Goal: Check status

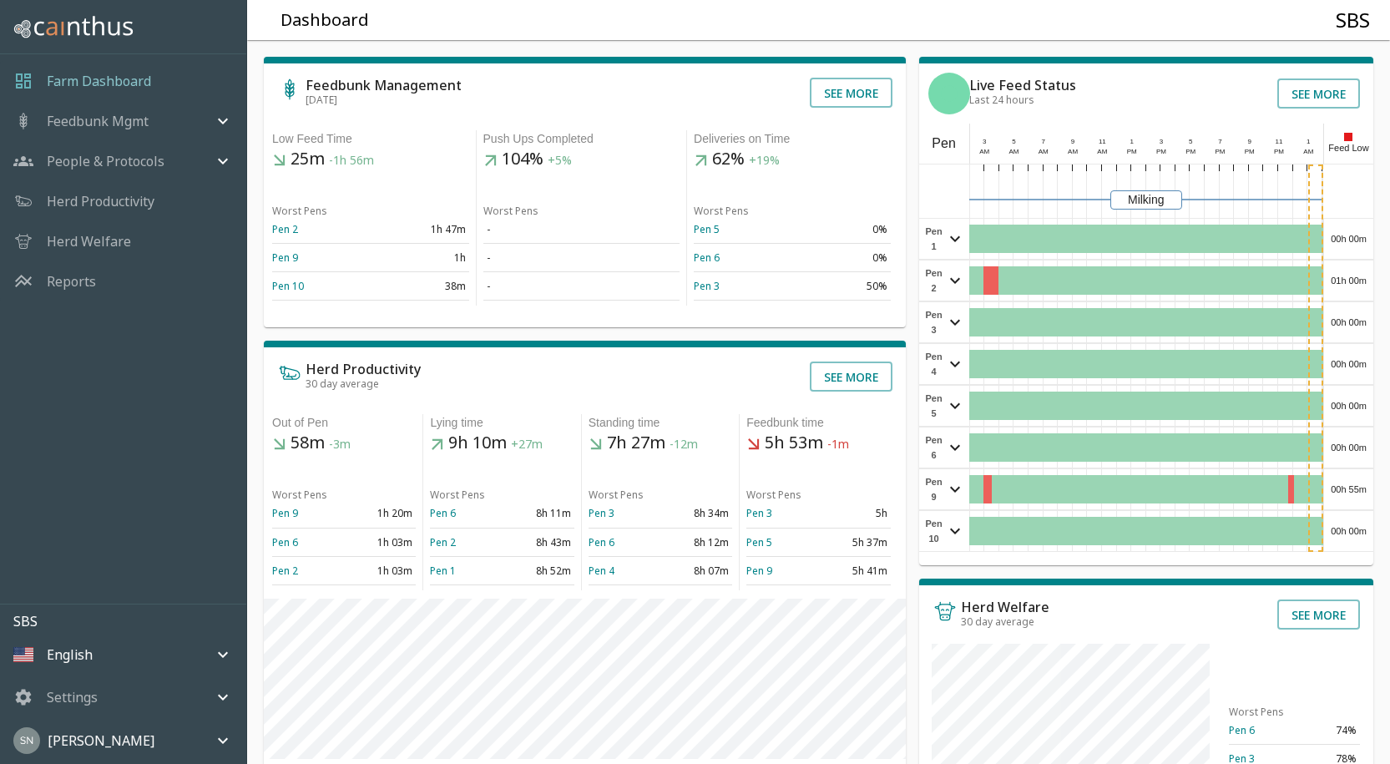
click at [1360, 241] on div "00h 00m" at bounding box center [1348, 239] width 49 height 40
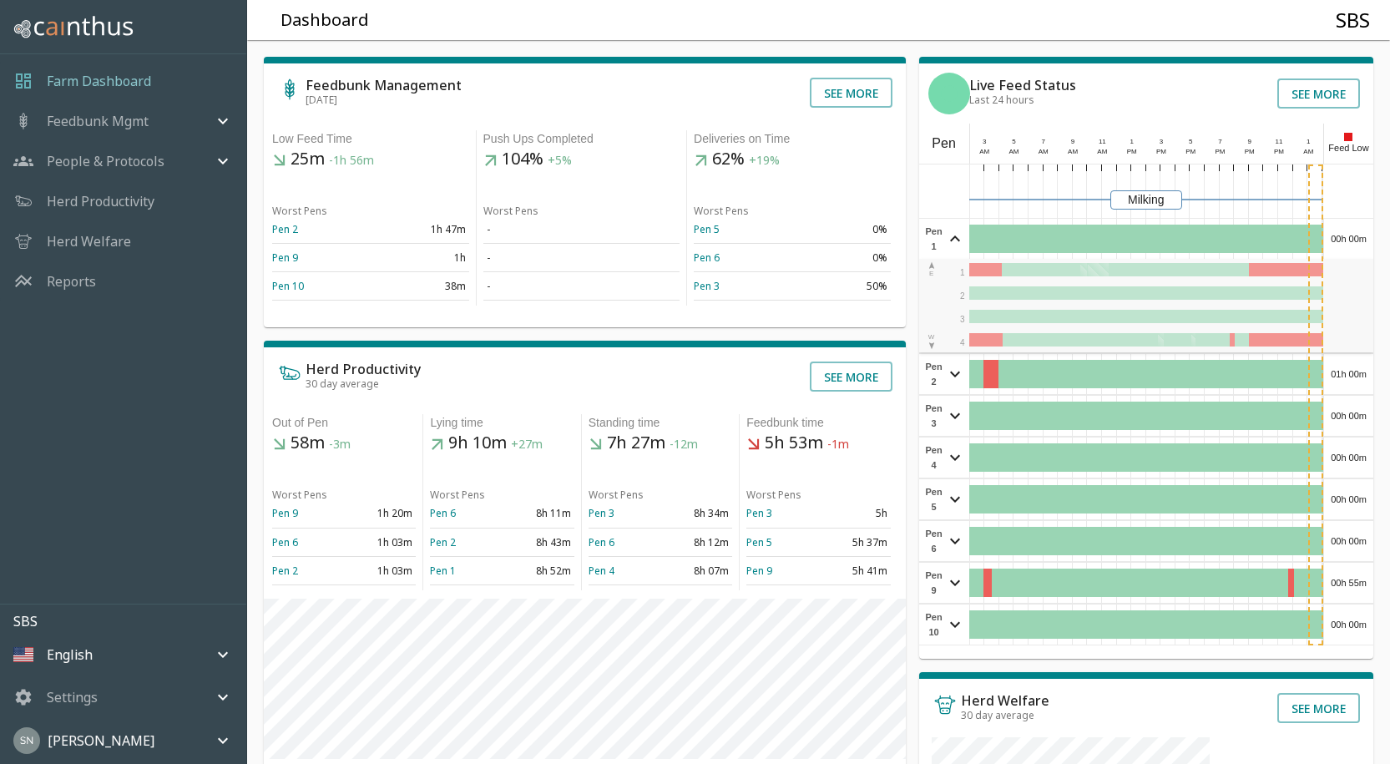
click at [1360, 241] on div "00h 00m" at bounding box center [1348, 239] width 49 height 40
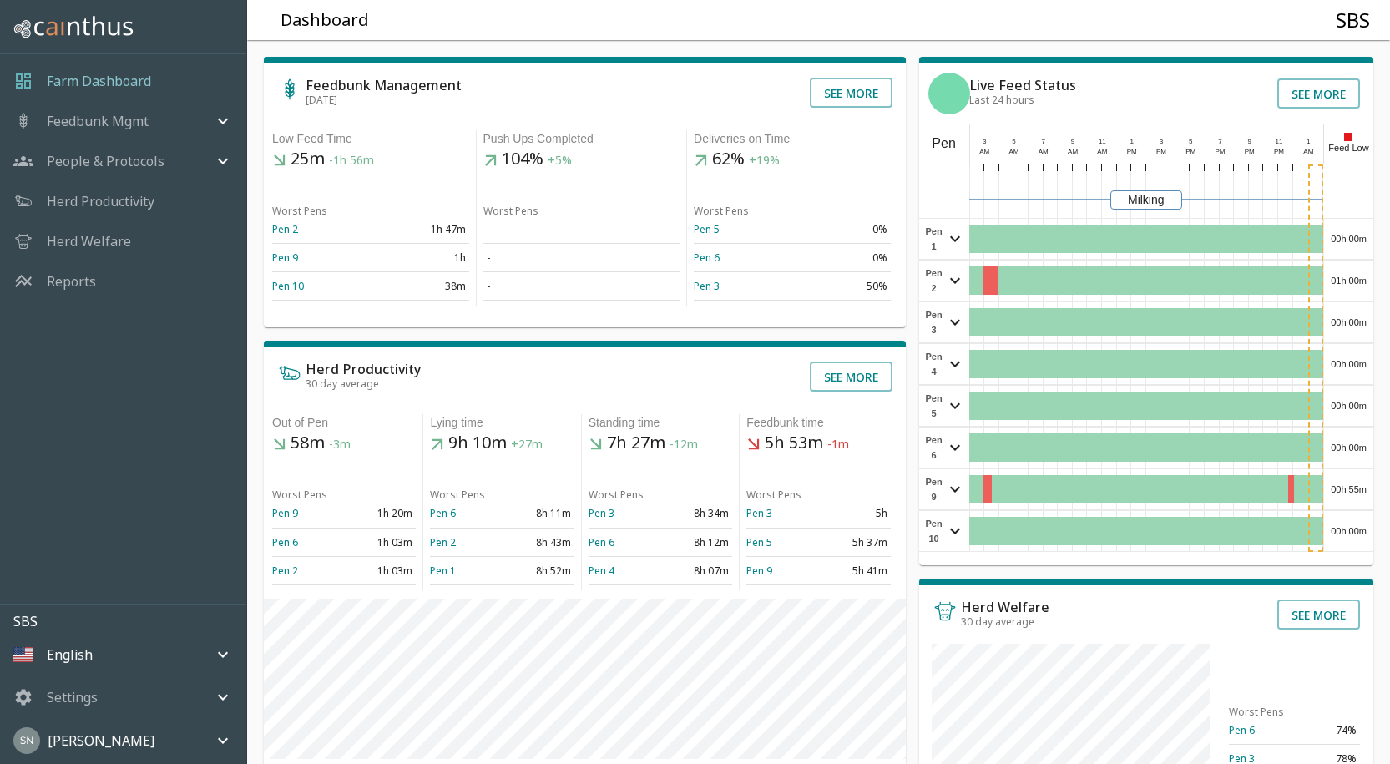
click at [1346, 277] on div "01h 00m" at bounding box center [1348, 280] width 49 height 40
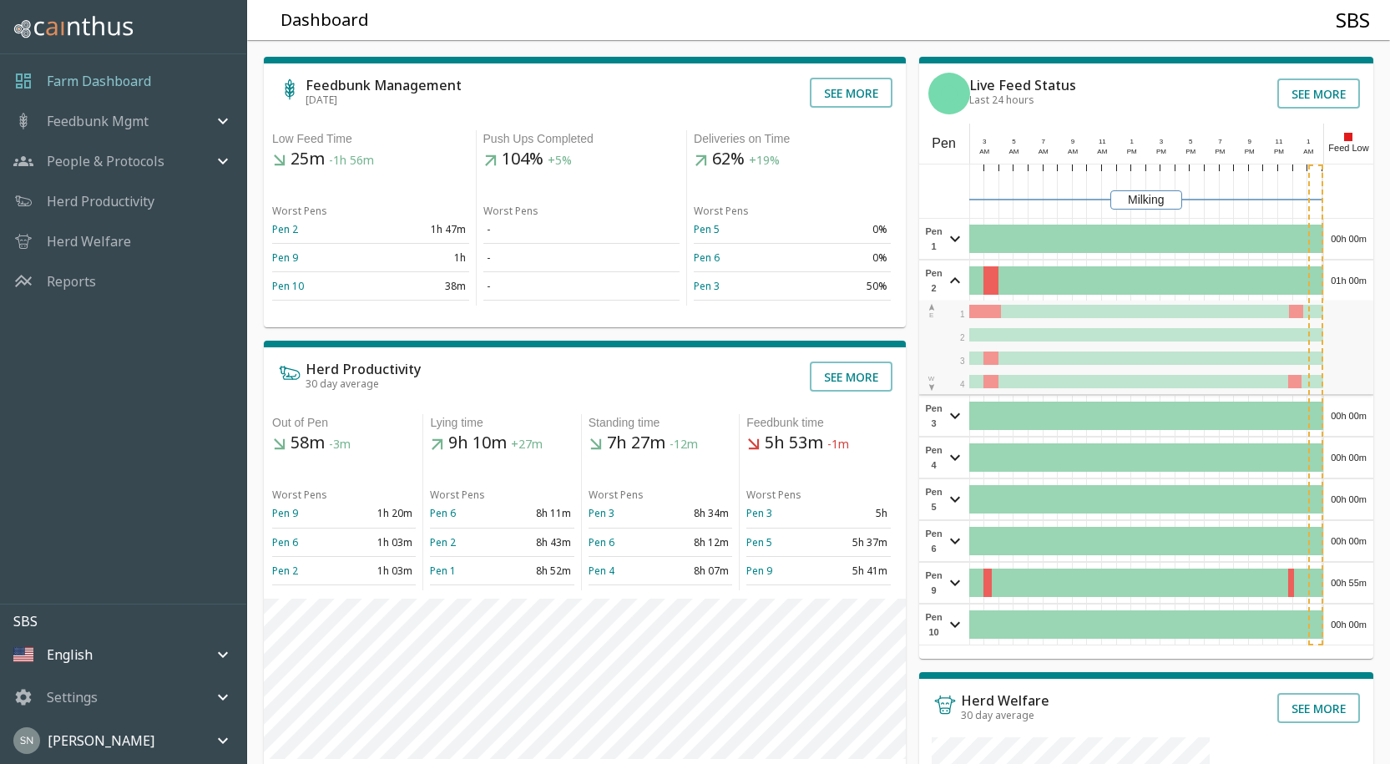
click at [1346, 277] on div "01h 00m" at bounding box center [1348, 280] width 49 height 40
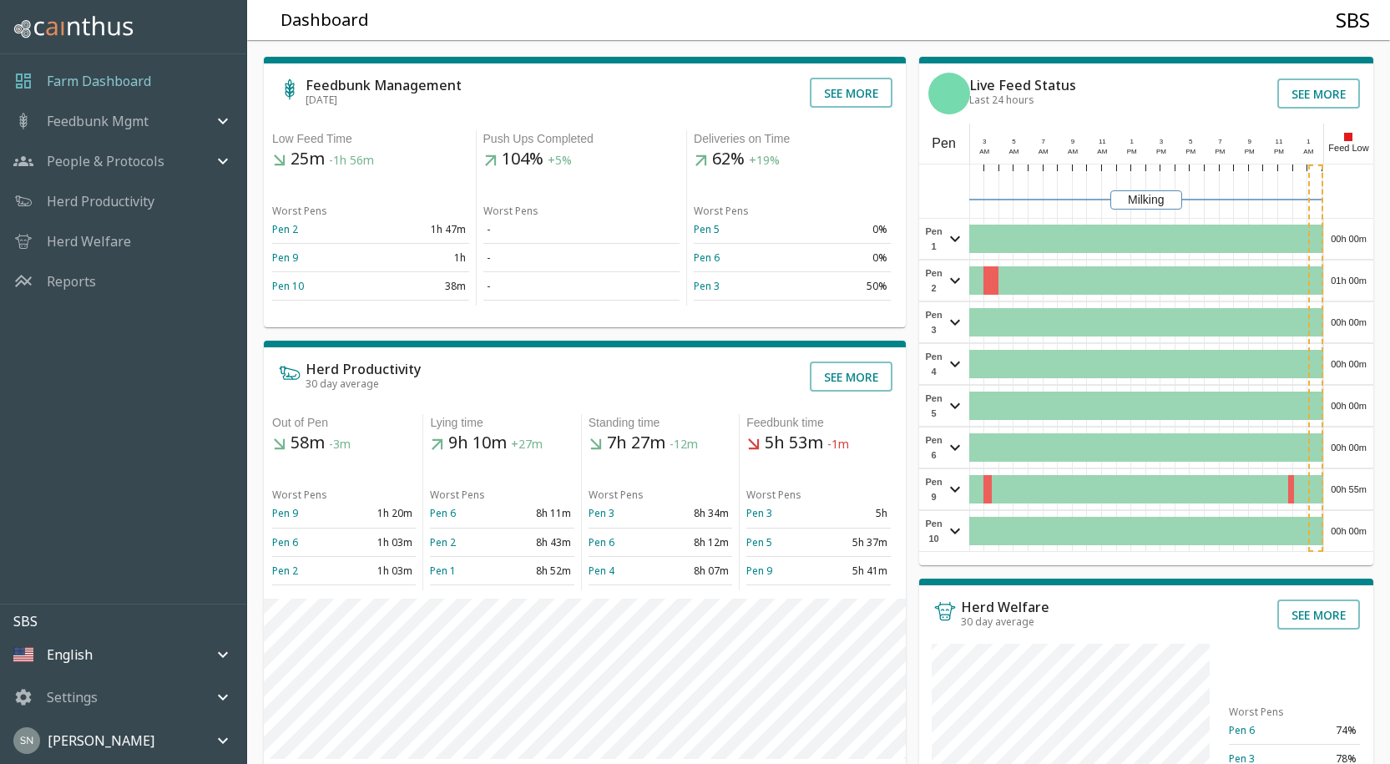
click at [1357, 321] on div "00h 00m" at bounding box center [1348, 322] width 49 height 40
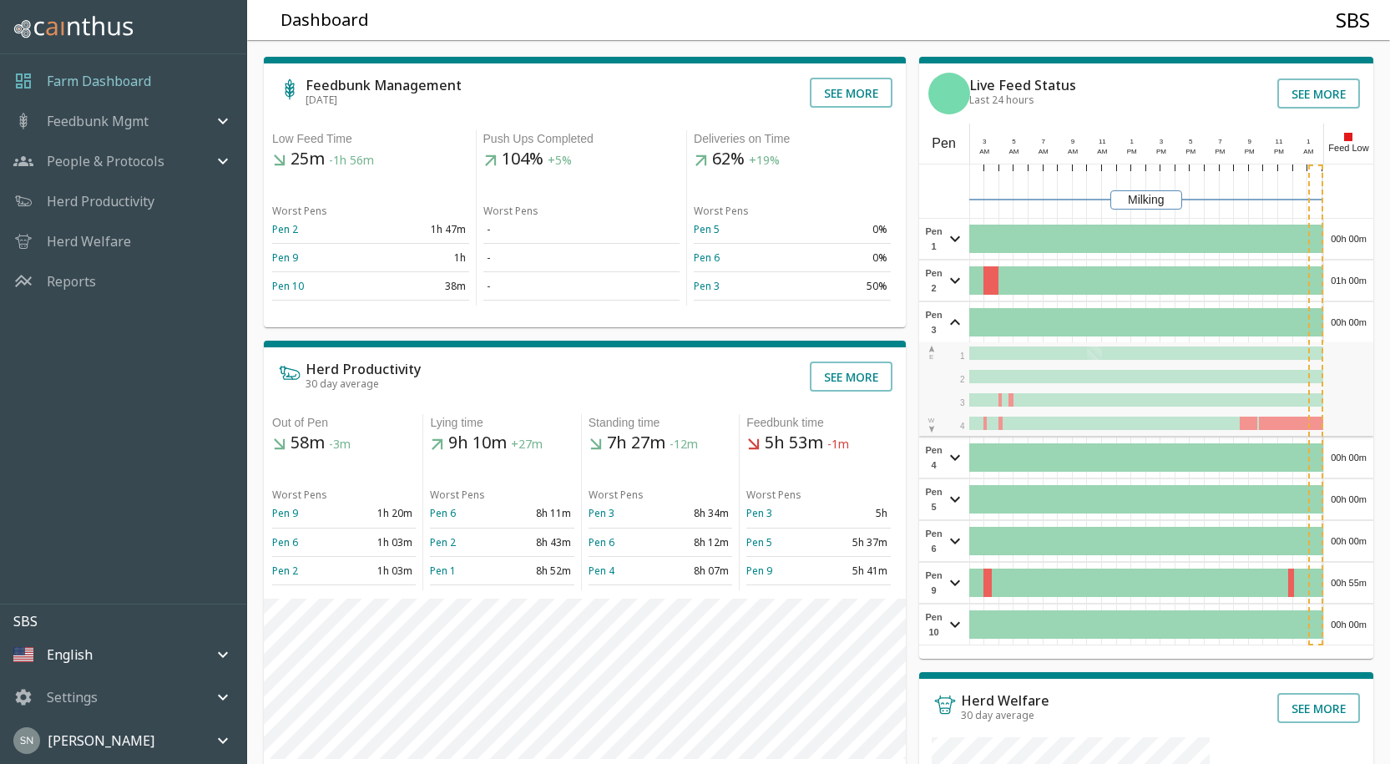
click at [1357, 321] on div "00h 00m" at bounding box center [1348, 322] width 49 height 40
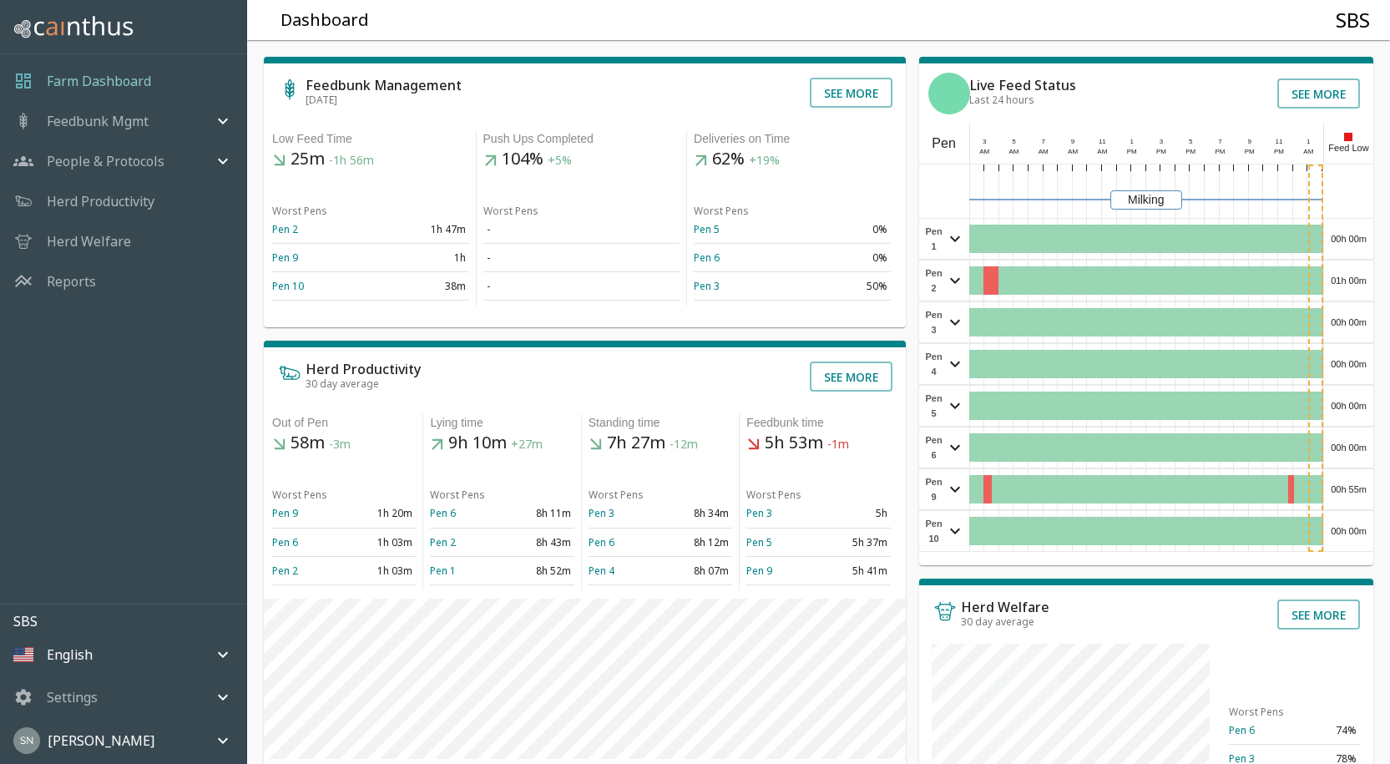
click at [1352, 361] on div "00h 00m" at bounding box center [1348, 364] width 49 height 40
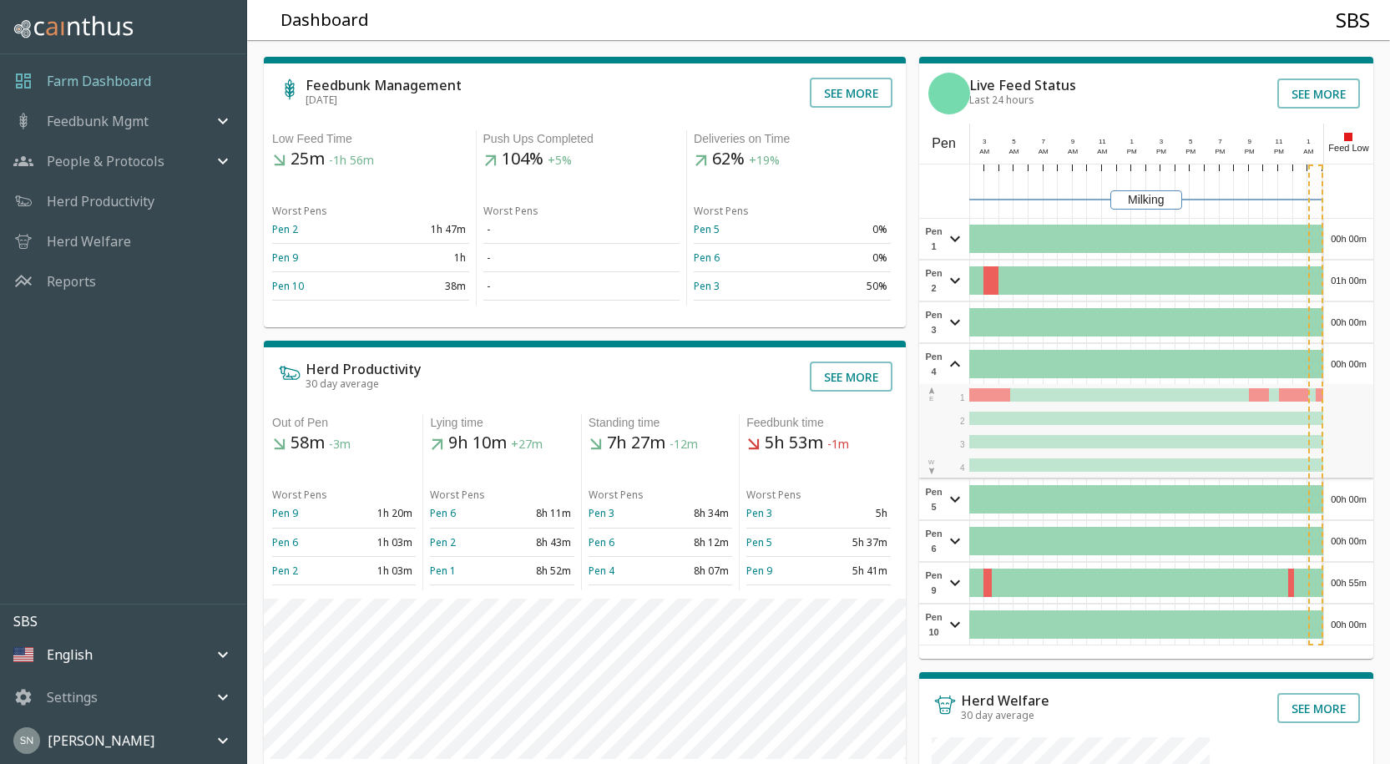
click at [1352, 361] on div "00h 00m" at bounding box center [1348, 364] width 49 height 40
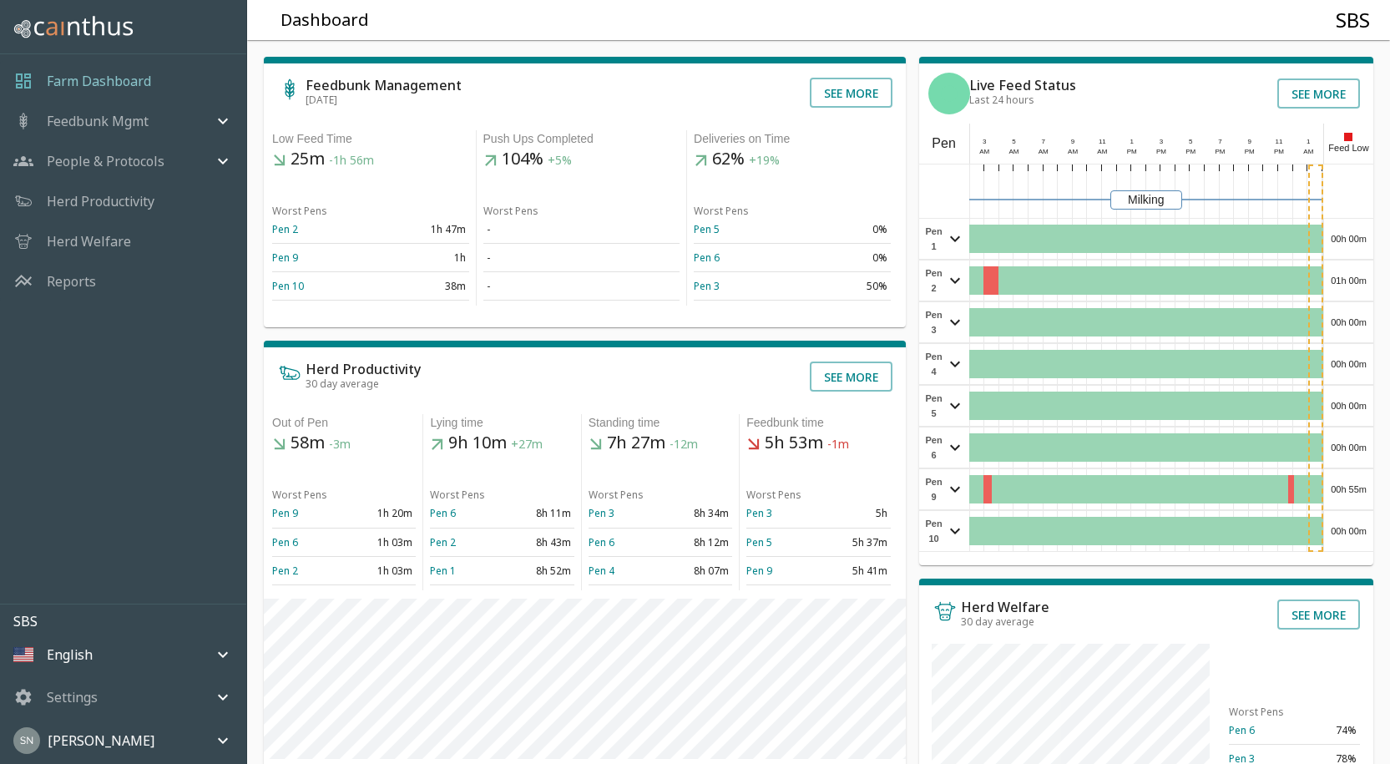
click at [1359, 406] on div "00h 00m" at bounding box center [1348, 406] width 49 height 40
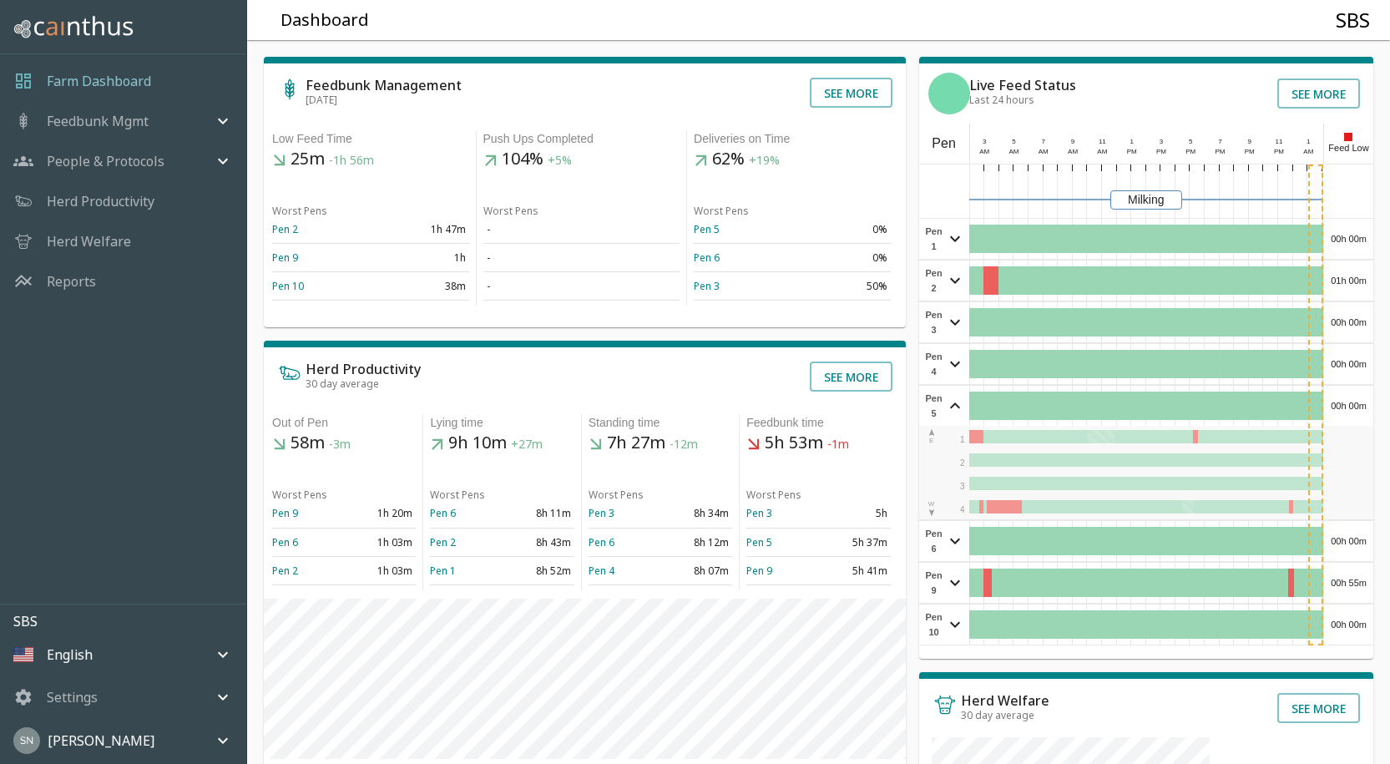
click at [1359, 406] on div "00h 00m" at bounding box center [1348, 406] width 49 height 40
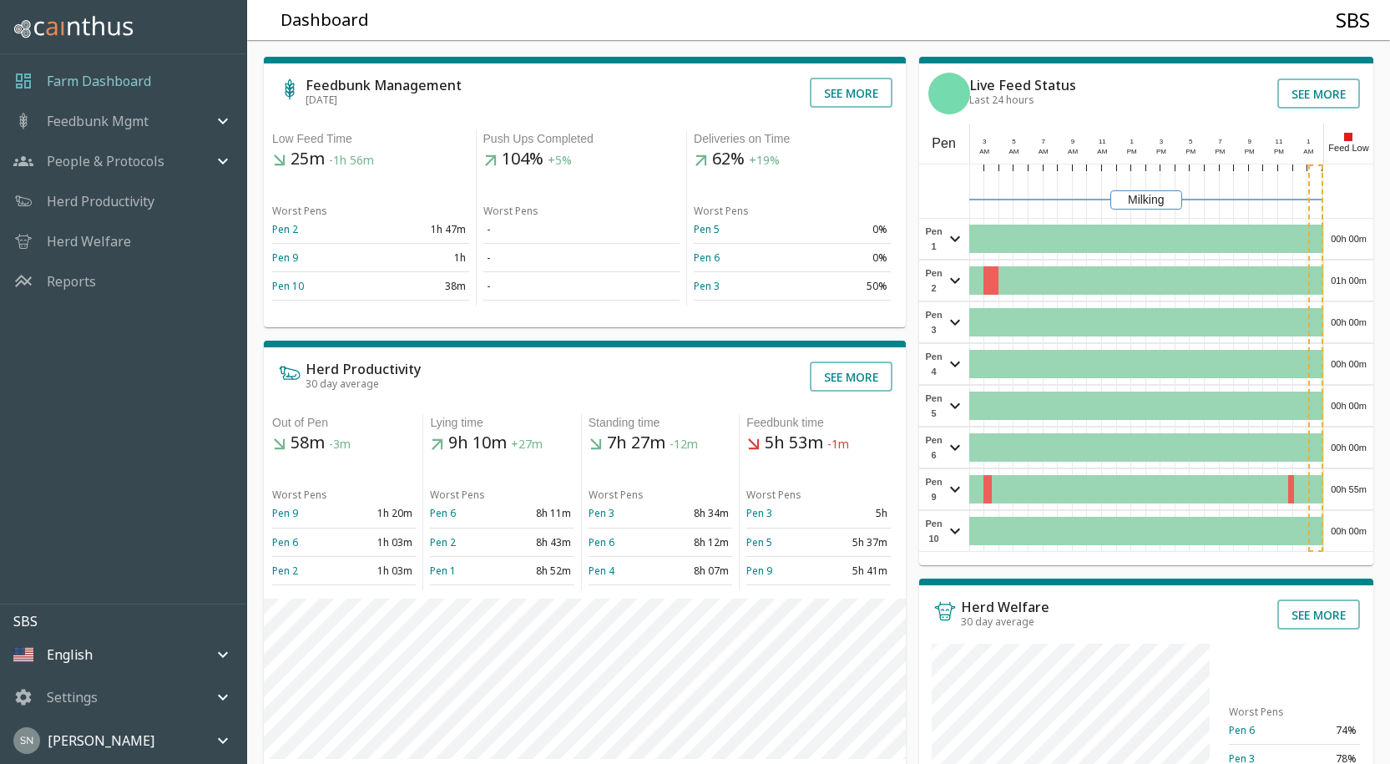
click at [1336, 442] on div "00h 00m" at bounding box center [1348, 447] width 49 height 40
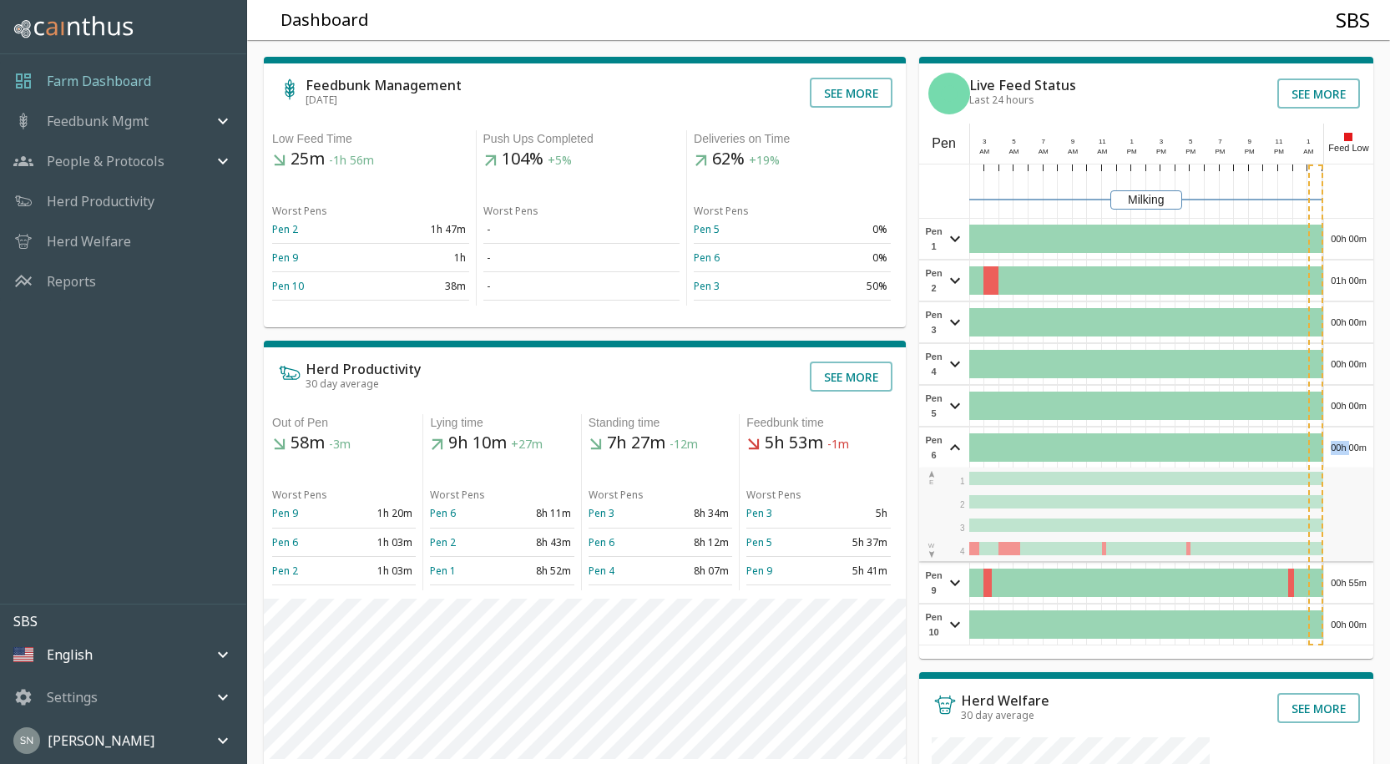
click at [1336, 442] on div "00h 00m" at bounding box center [1348, 447] width 49 height 40
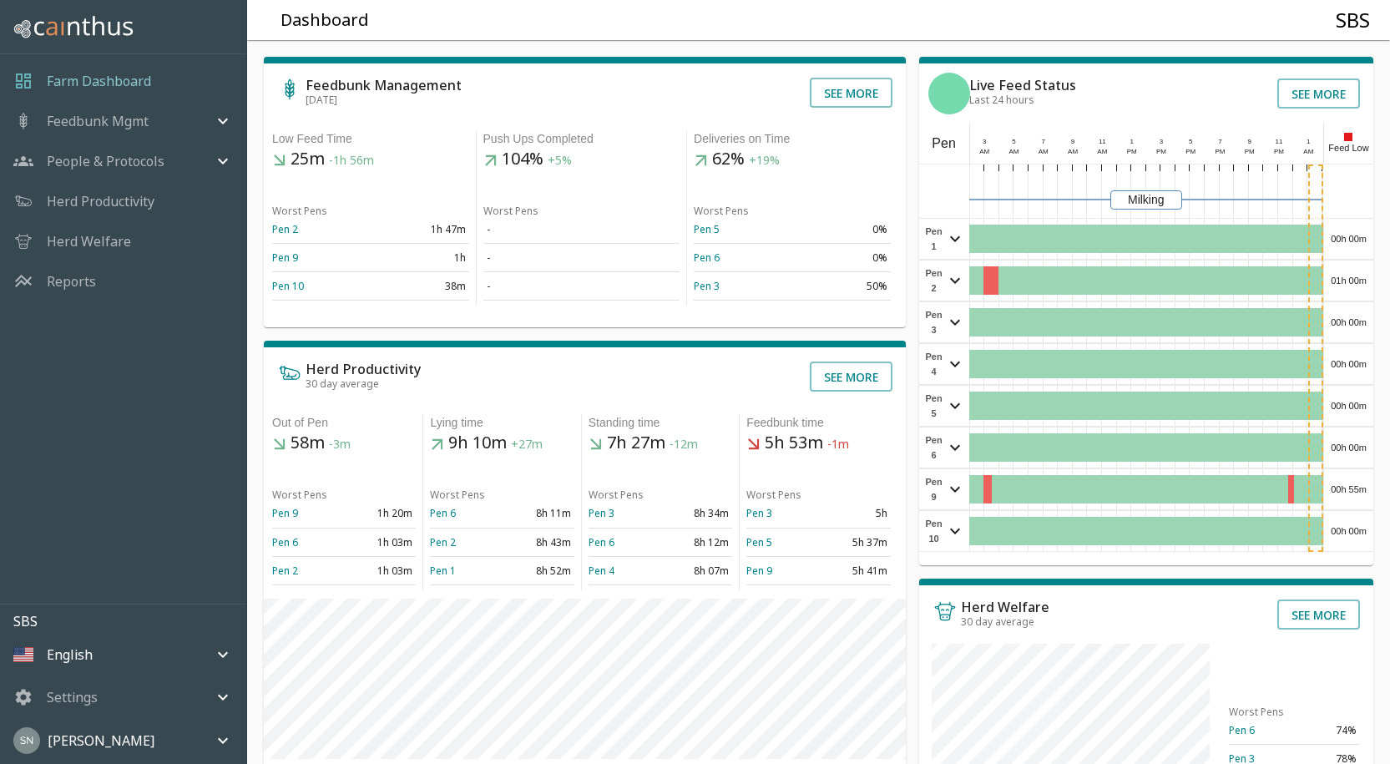
click at [1343, 475] on div "00h 55m" at bounding box center [1348, 489] width 49 height 40
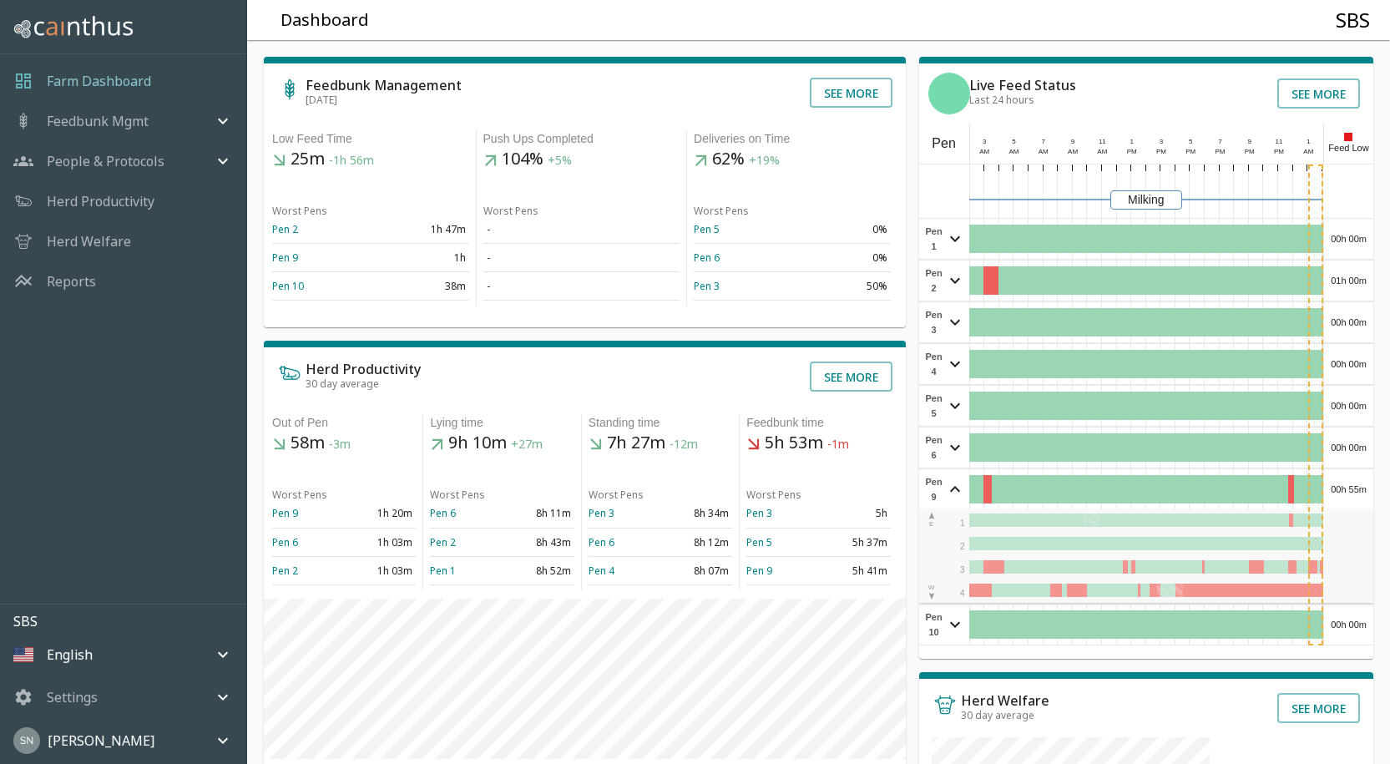
click at [1343, 475] on div "00h 55m" at bounding box center [1348, 489] width 49 height 40
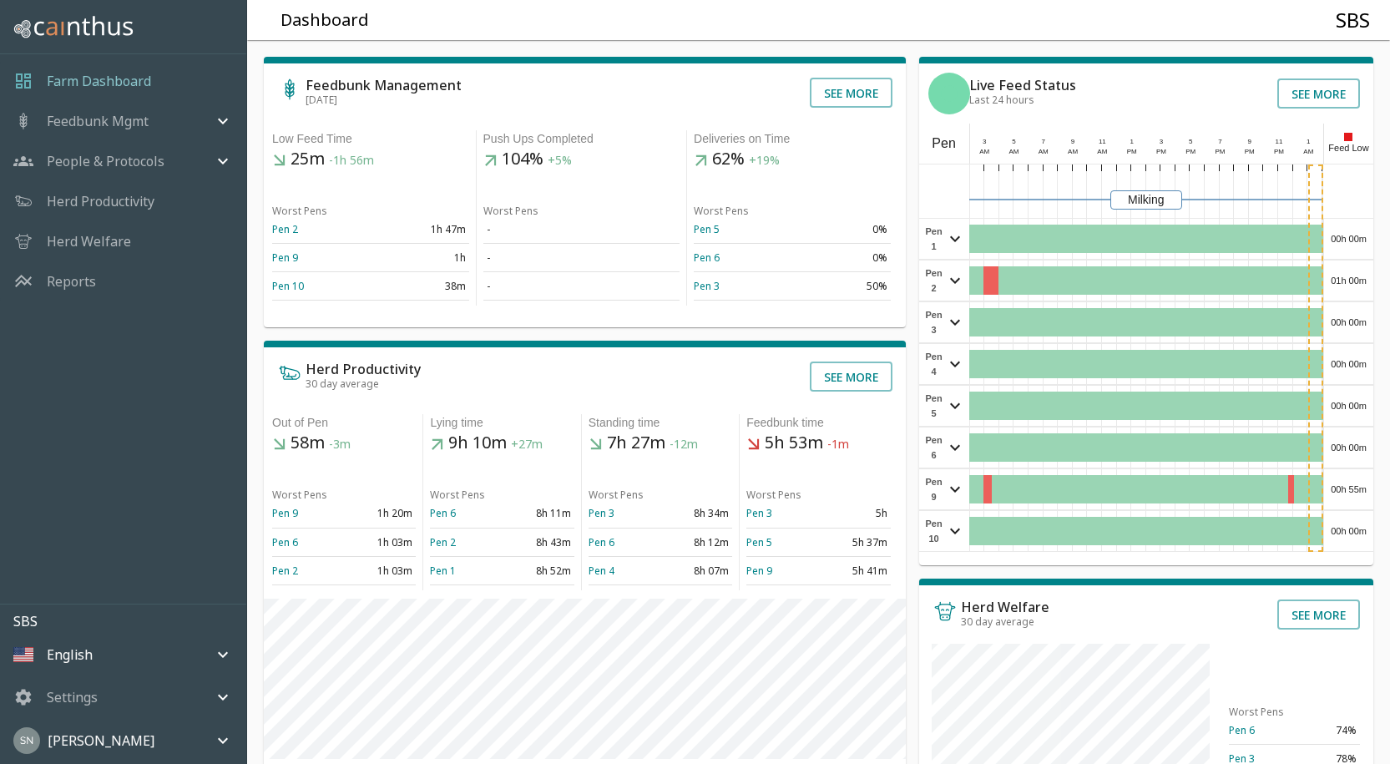
click at [1352, 492] on div "00h 55m" at bounding box center [1348, 489] width 49 height 40
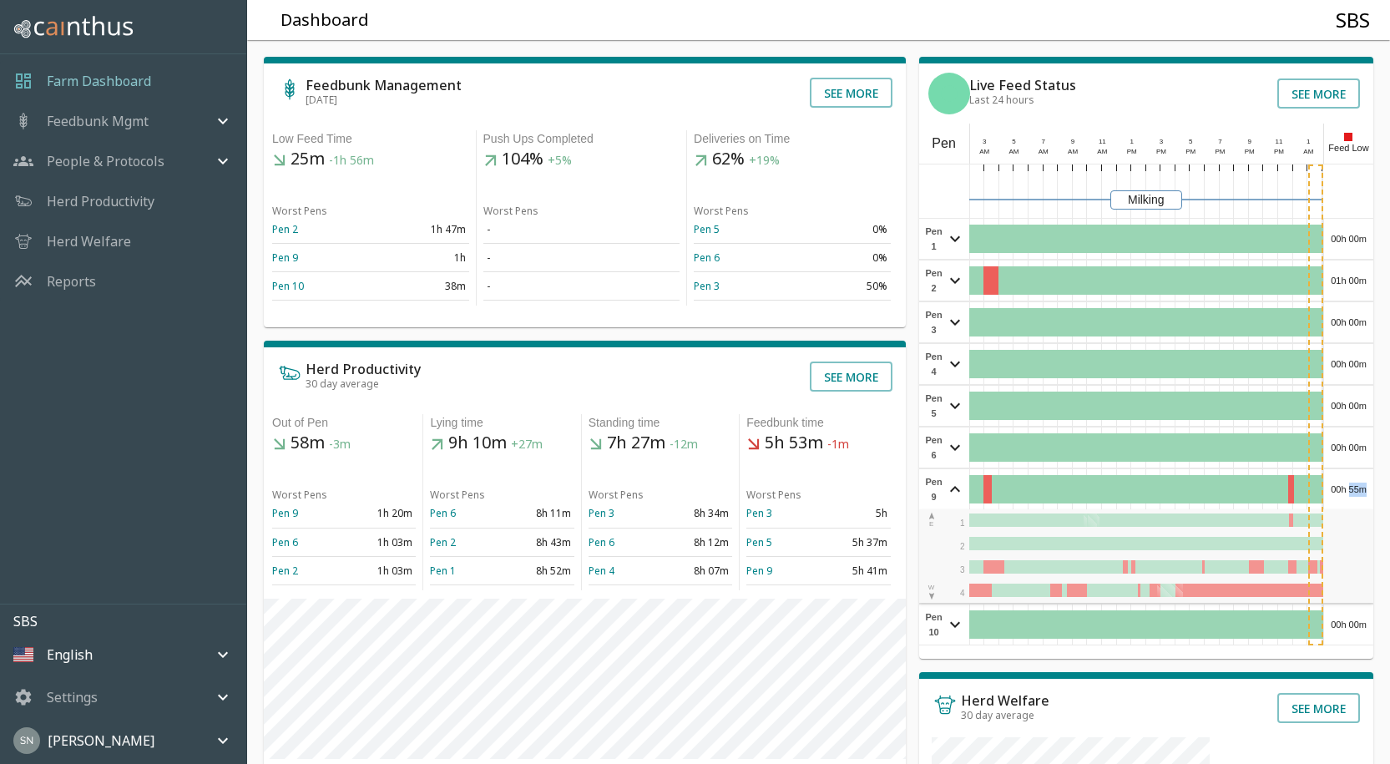
click at [1352, 492] on div "00h 55m" at bounding box center [1348, 489] width 49 height 40
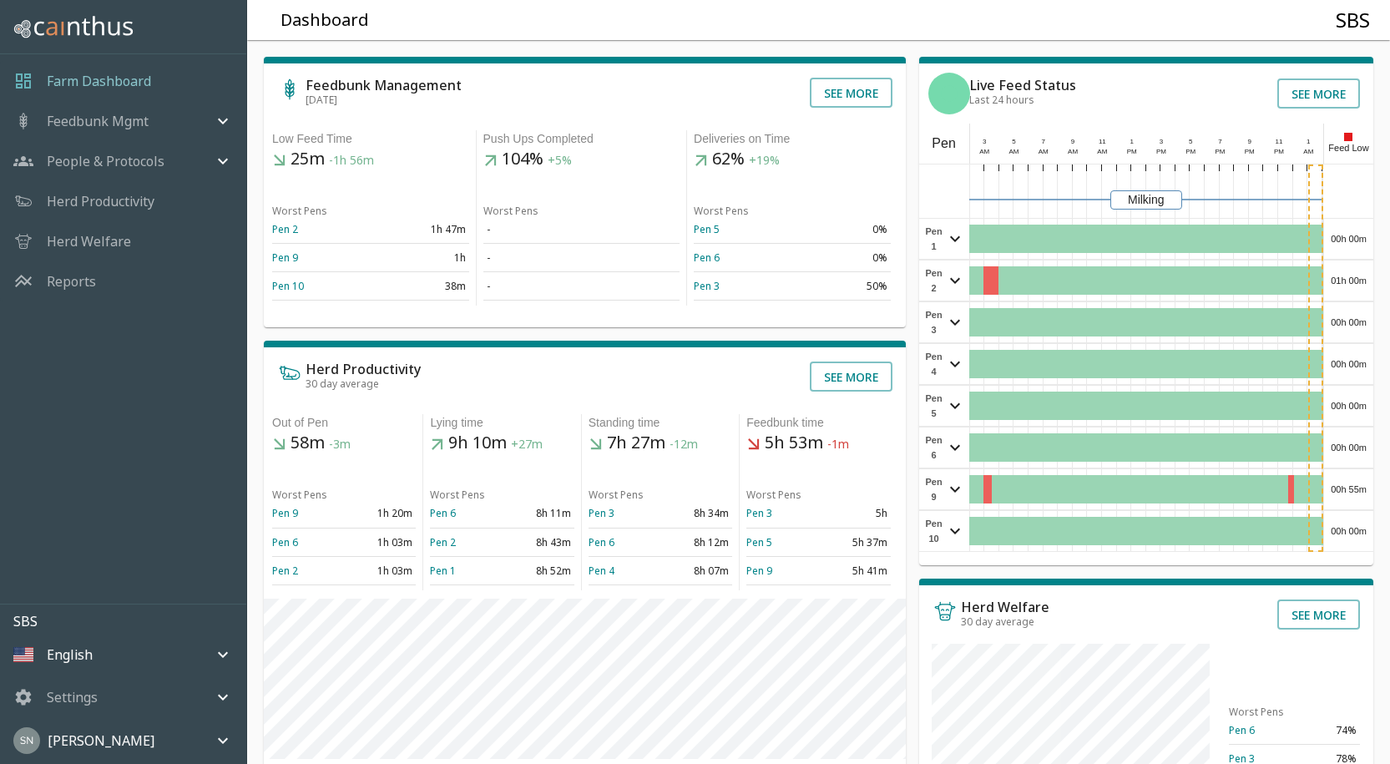
click at [1358, 534] on div "00h 00m" at bounding box center [1348, 531] width 49 height 40
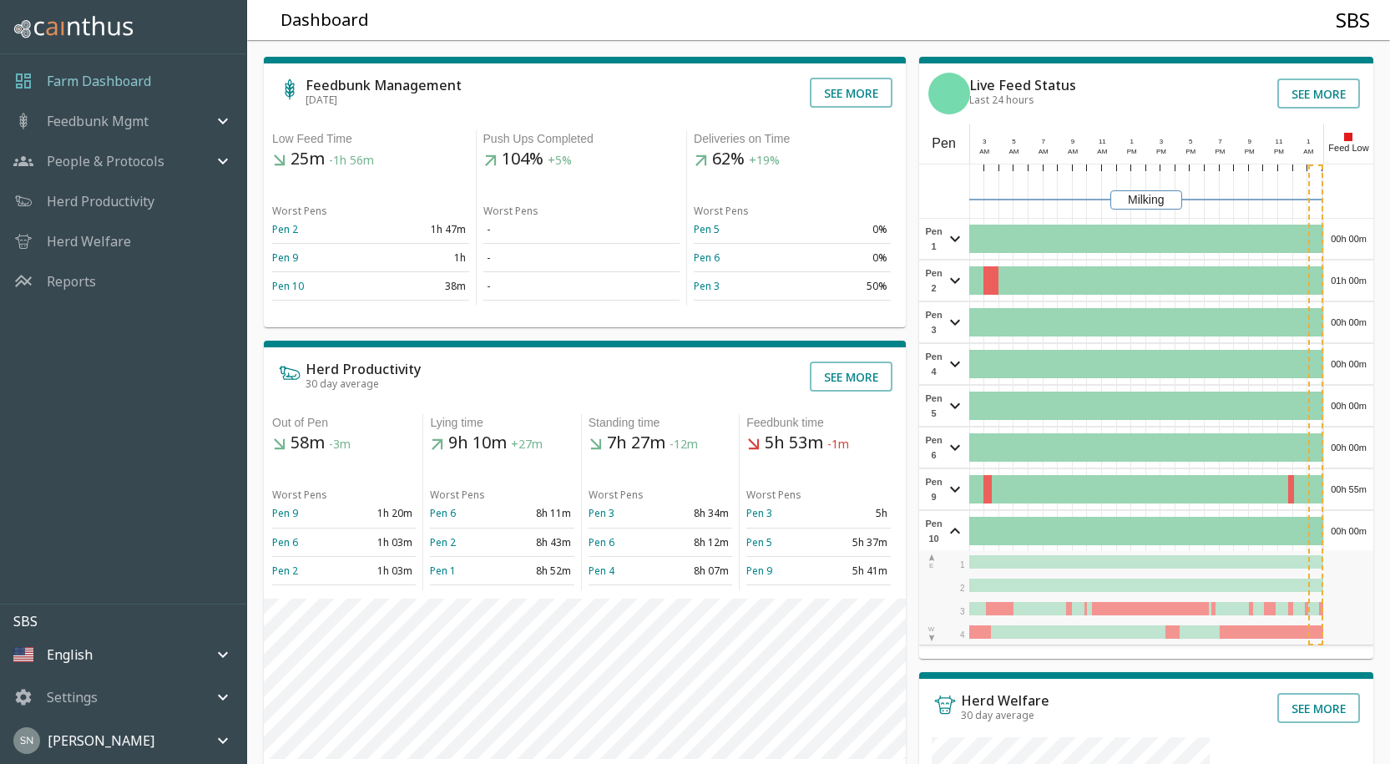
click at [1358, 534] on div "00h 00m" at bounding box center [1348, 531] width 49 height 40
